Goal: Task Accomplishment & Management: Complete application form

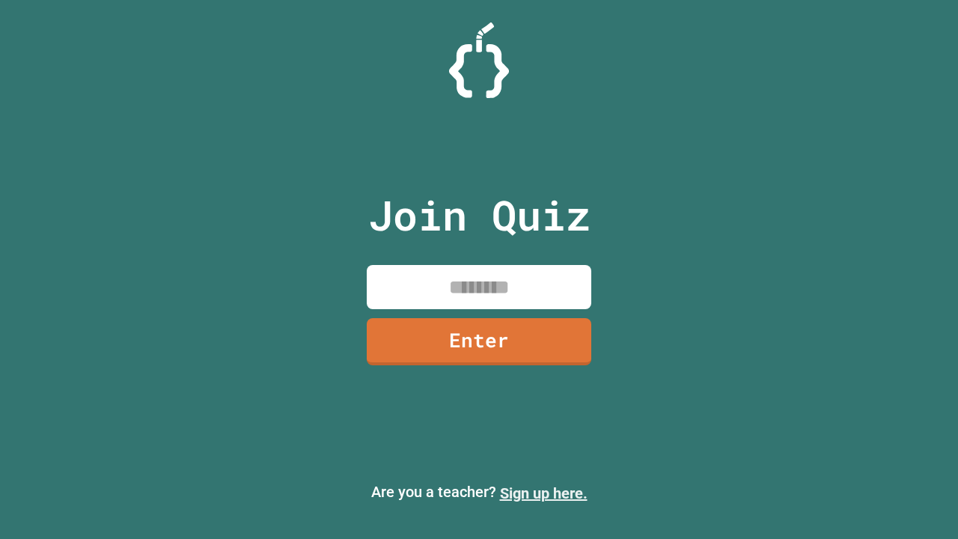
click at [543, 493] on link "Sign up here." at bounding box center [544, 493] width 88 height 18
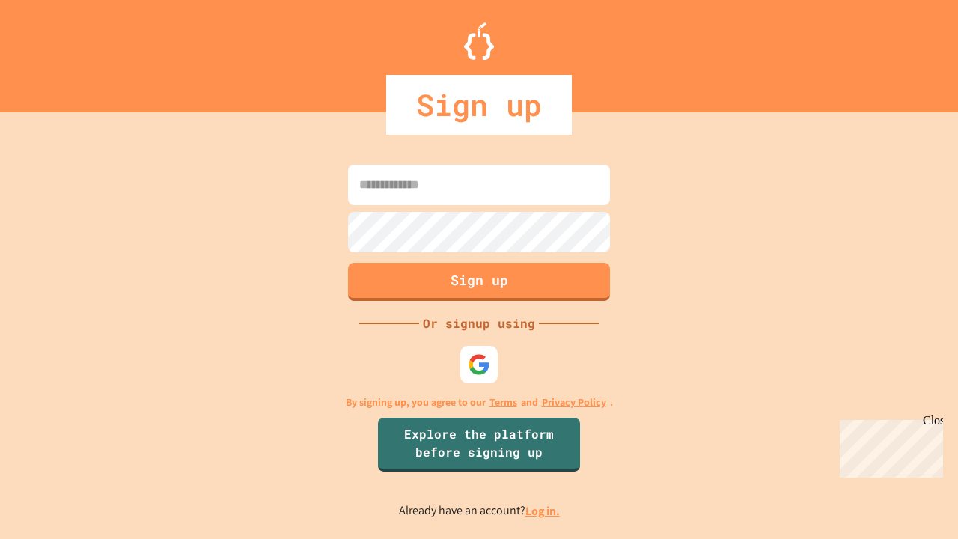
click at [543, 511] on link "Log in." at bounding box center [543, 511] width 34 height 16
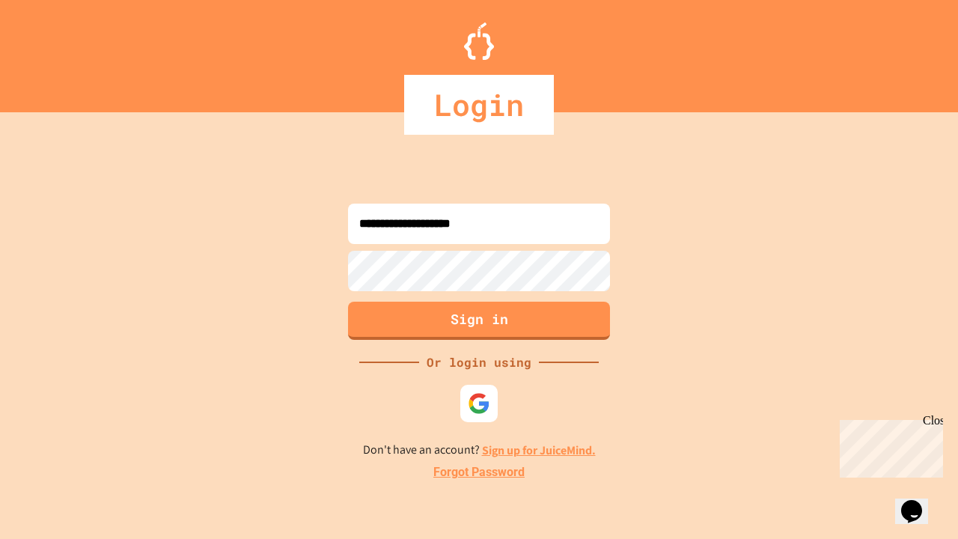
type input "**********"
